Goal: Register for event/course

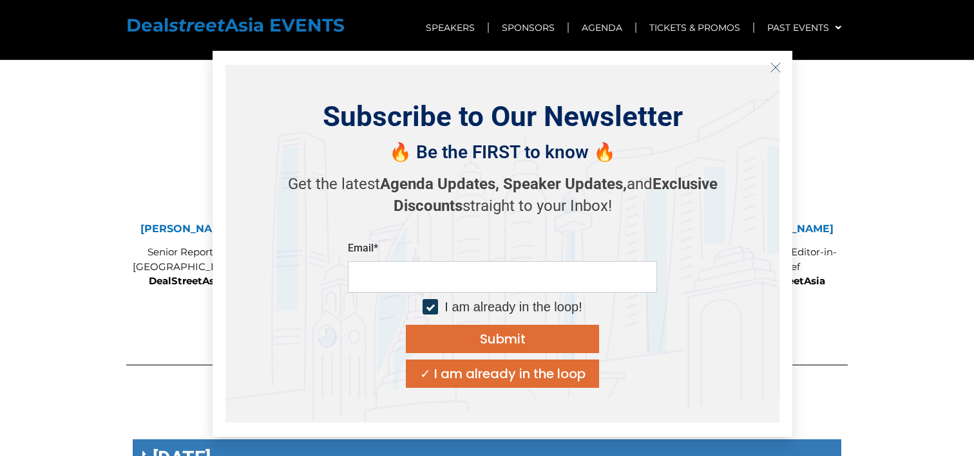
scroll to position [4602, 0]
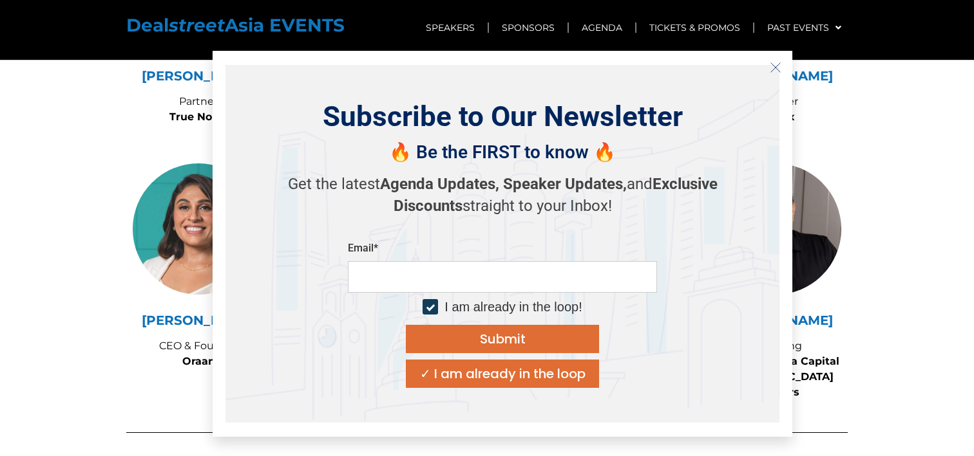
click at [776, 68] on icon "Close" at bounding box center [775, 68] width 12 height 12
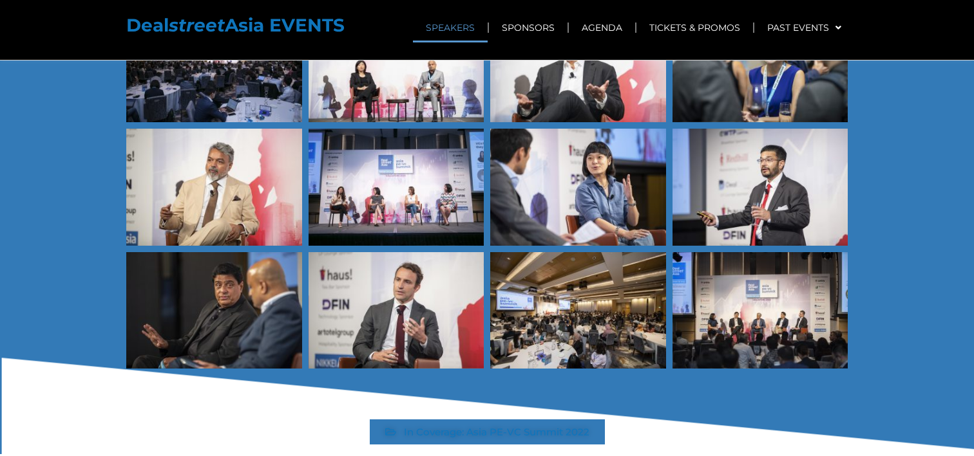
scroll to position [0, 0]
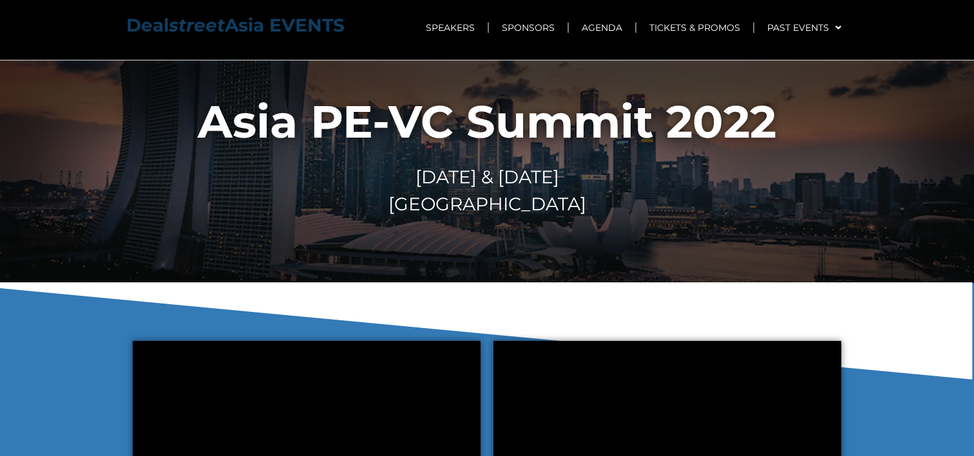
click at [310, 19] on strong "Deal street Asia EVENTS" at bounding box center [235, 25] width 218 height 22
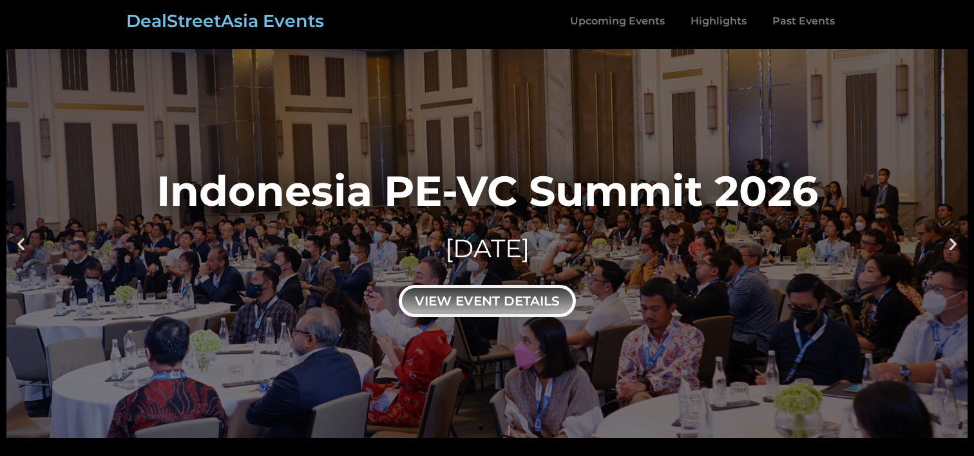
click at [519, 288] on div "view event details" at bounding box center [487, 301] width 177 height 32
click at [501, 299] on div "view event details" at bounding box center [487, 301] width 177 height 32
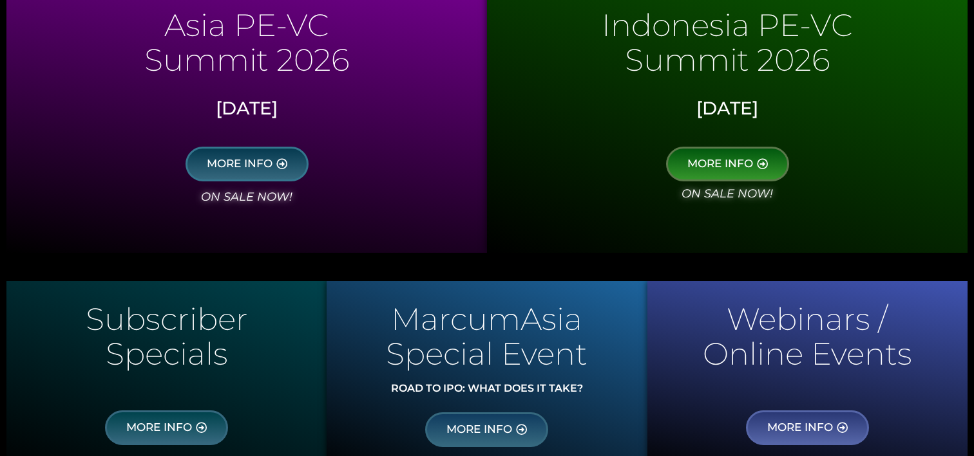
scroll to position [711, 0]
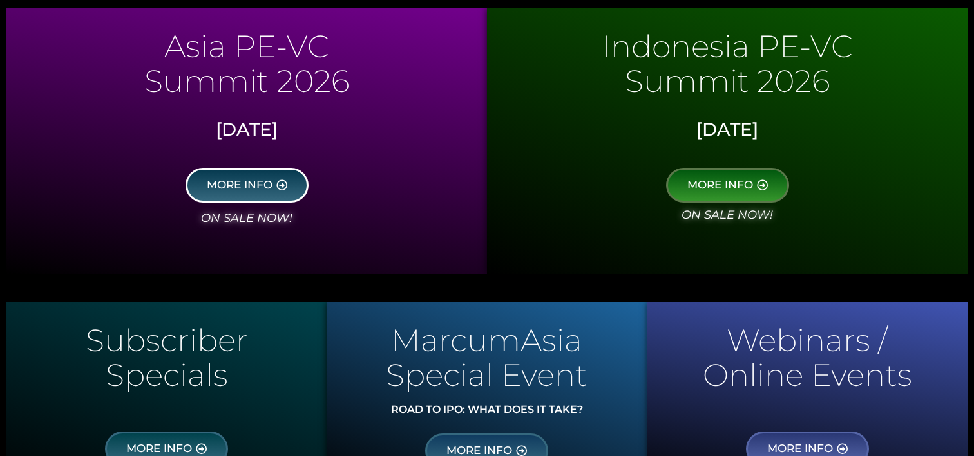
click at [258, 181] on span "MORE INFO" at bounding box center [240, 186] width 66 height 12
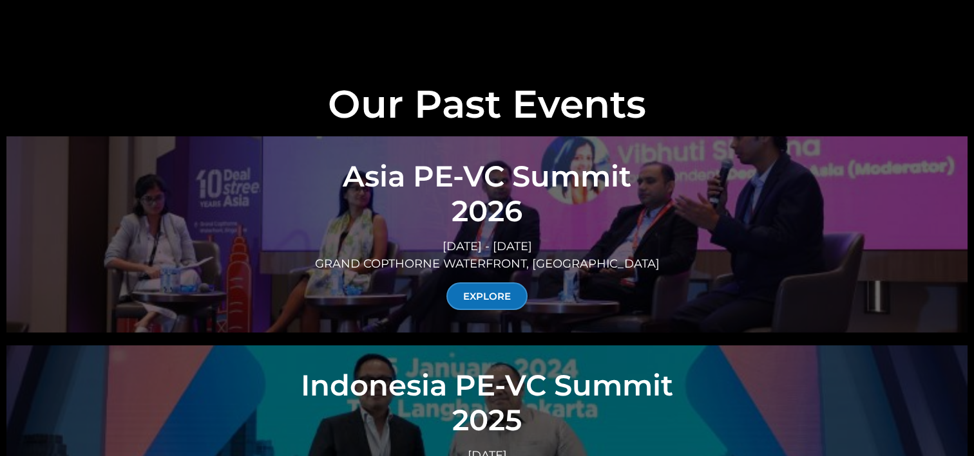
scroll to position [4504, 0]
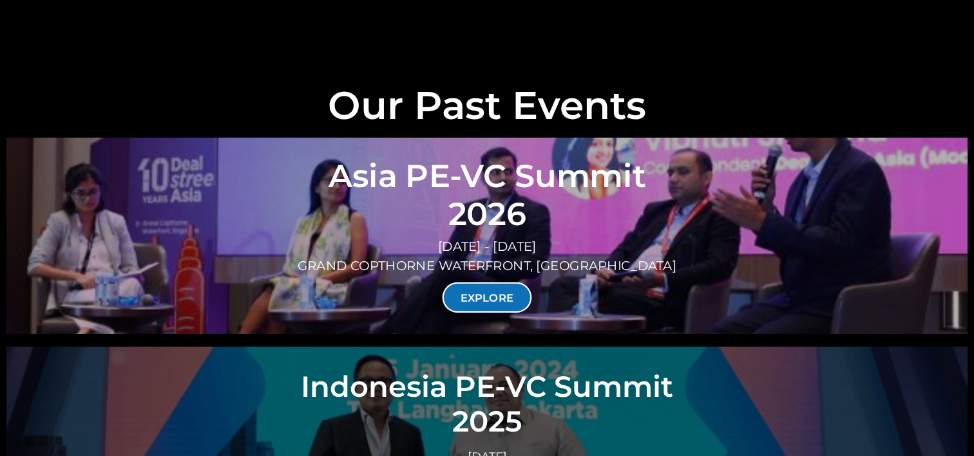
click at [514, 283] on link "EXPLORE" at bounding box center [486, 298] width 89 height 30
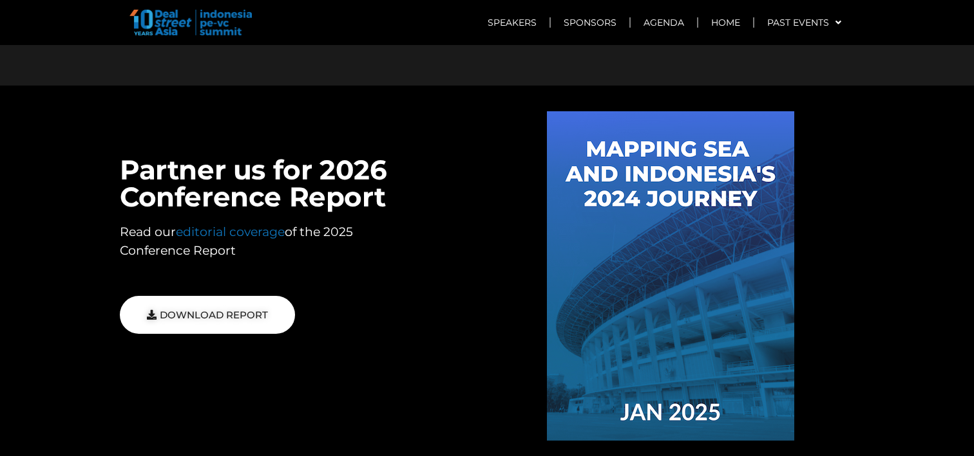
scroll to position [4701, 0]
click at [245, 23] on img at bounding box center [190, 23] width 122 height 26
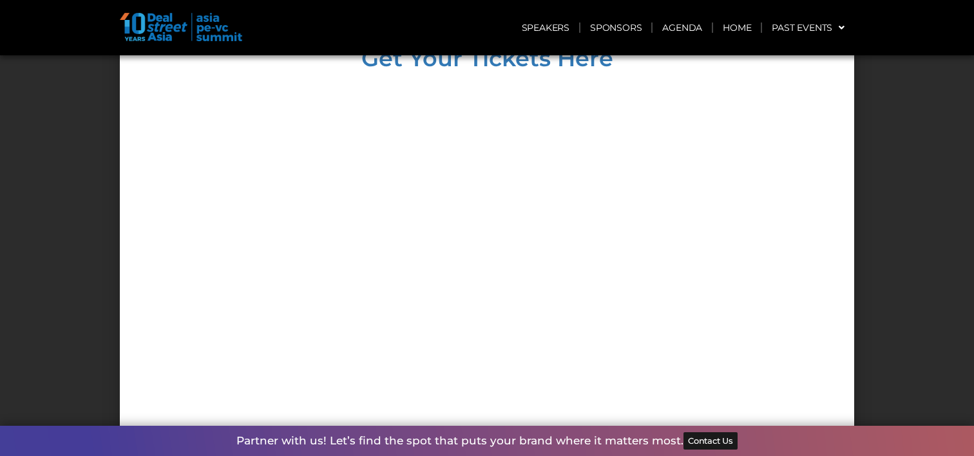
scroll to position [6395, 0]
click at [140, 23] on img at bounding box center [181, 27] width 122 height 28
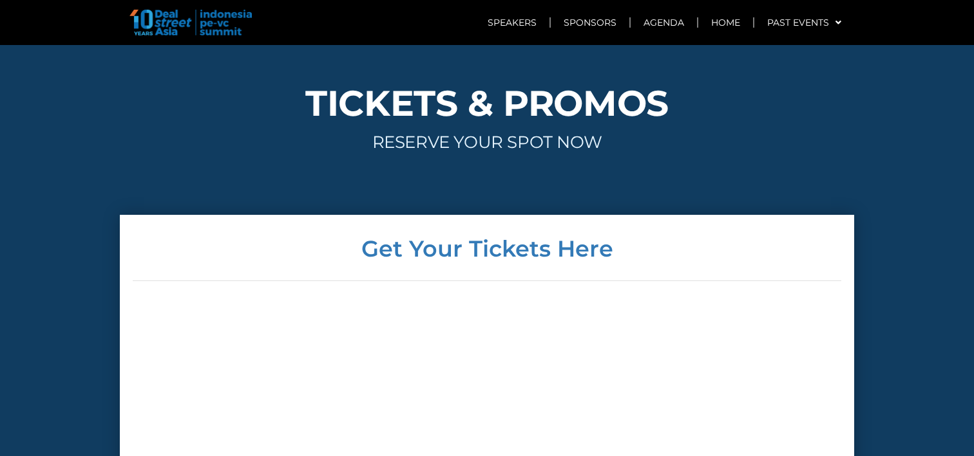
scroll to position [5105, 0]
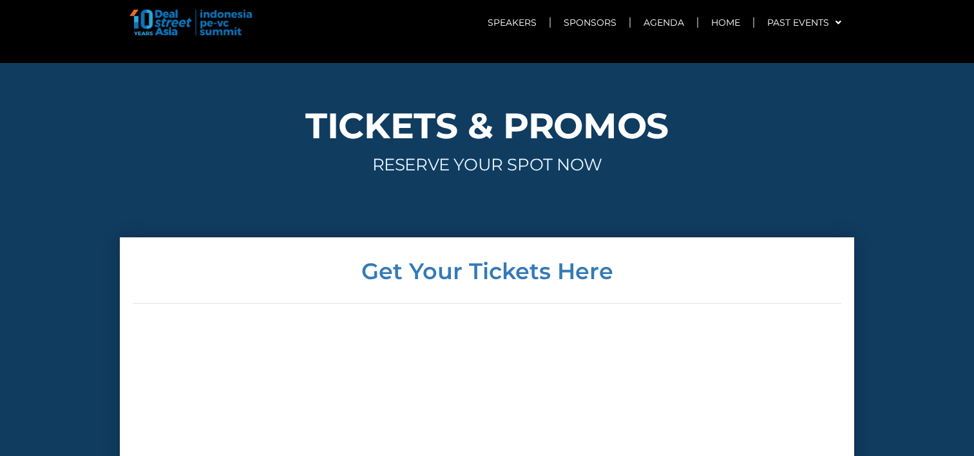
click at [177, 28] on img at bounding box center [190, 23] width 122 height 26
